Goal: Information Seeking & Learning: Learn about a topic

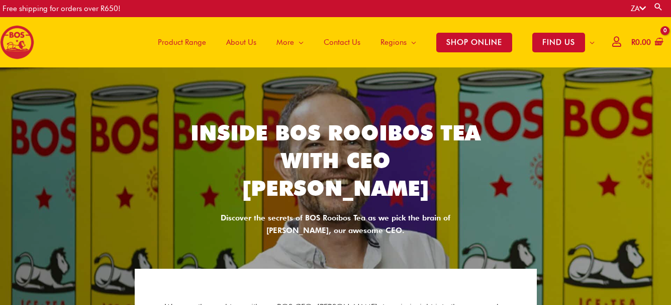
drag, startPoint x: 192, startPoint y: 134, endPoint x: 407, endPoint y: 184, distance: 220.3
click at [407, 184] on h2 "Inside BOS Rooibos Tea with CEO Will Battersby" at bounding box center [336, 160] width 292 height 82
copy h2 "Inside BOS Rooibos Tea with CEO Will Battersby"
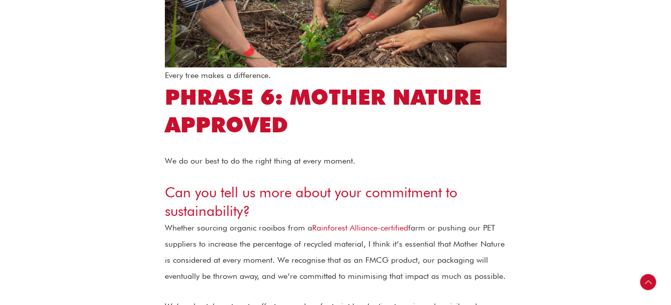
scroll to position [2956, 0]
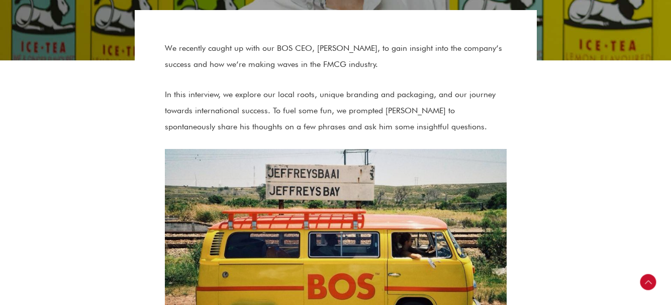
scroll to position [2689, 0]
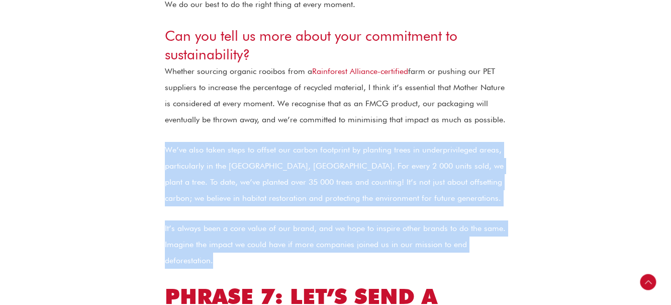
drag, startPoint x: 165, startPoint y: 74, endPoint x: 233, endPoint y: 178, distance: 124.6
copy div "We’ve also taken steps to offset our carbon footprint by planting trees in unde…"
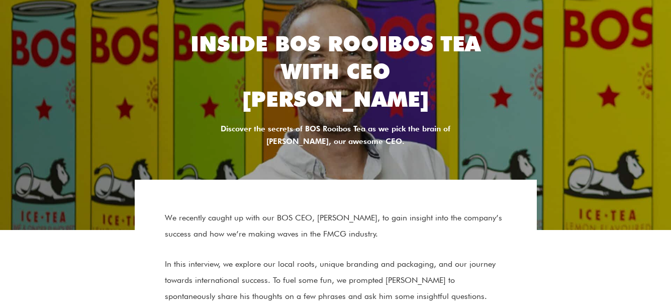
scroll to position [0, 0]
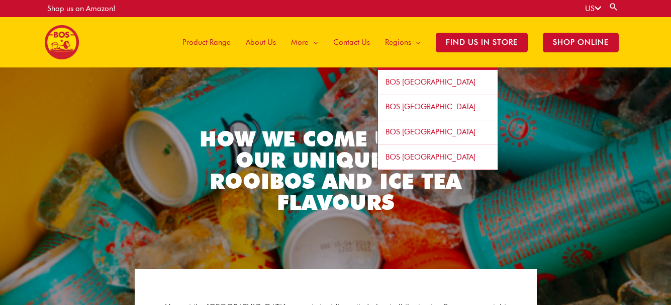
click at [410, 52] on span "Regions" at bounding box center [398, 42] width 26 height 30
